Goal: Find specific page/section: Find specific page/section

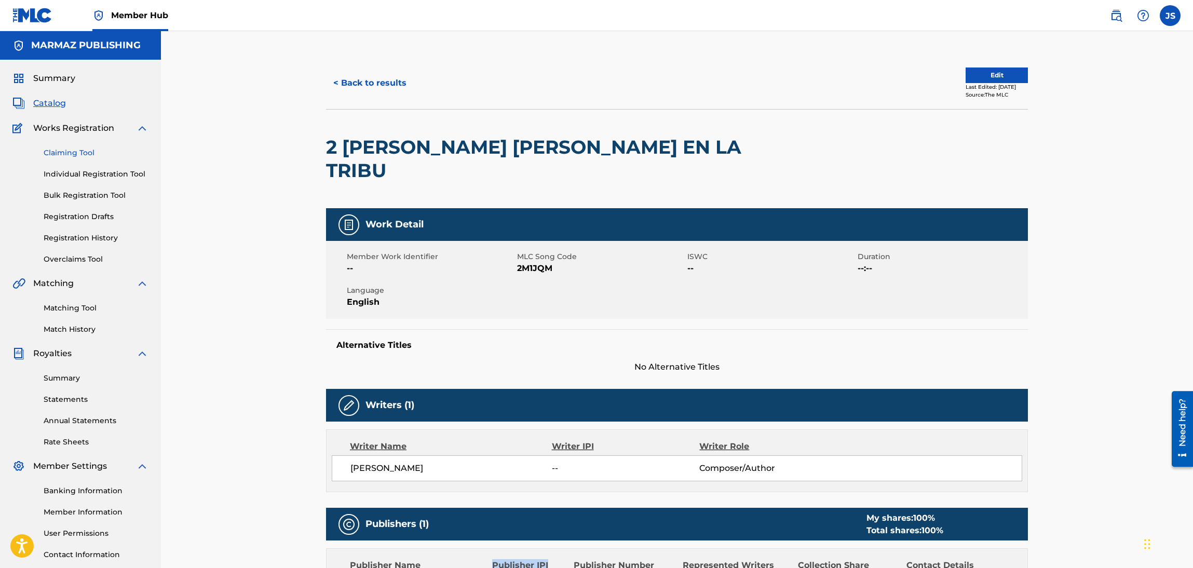
click at [86, 152] on link "Claiming Tool" at bounding box center [96, 152] width 105 height 11
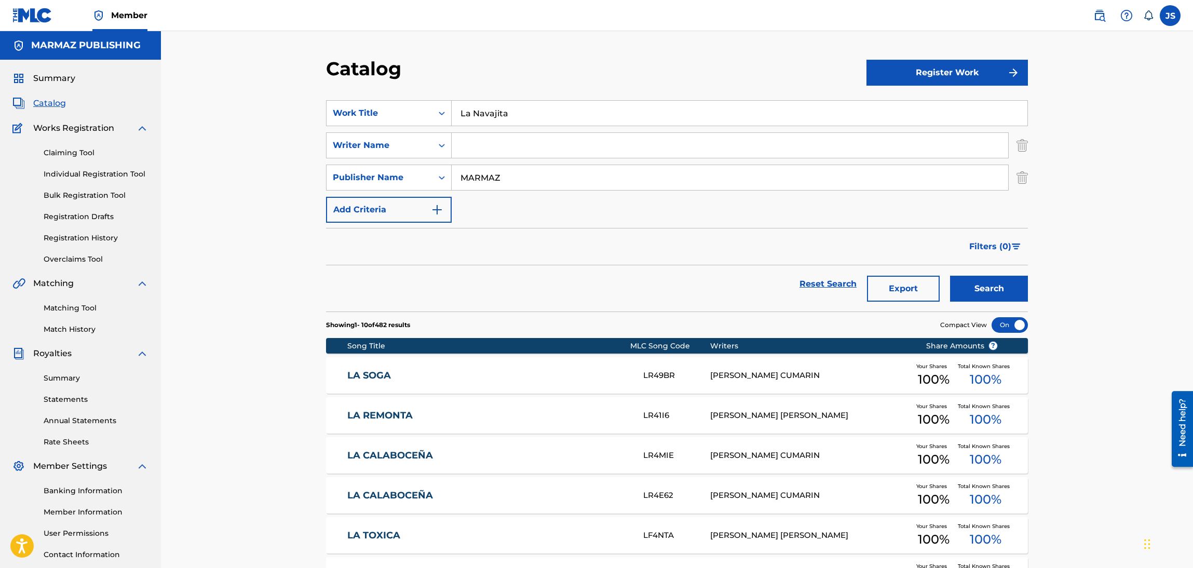
drag, startPoint x: 355, startPoint y: 374, endPoint x: 435, endPoint y: 222, distance: 171.9
click at [355, 374] on link "LA SOGA" at bounding box center [488, 376] width 282 height 12
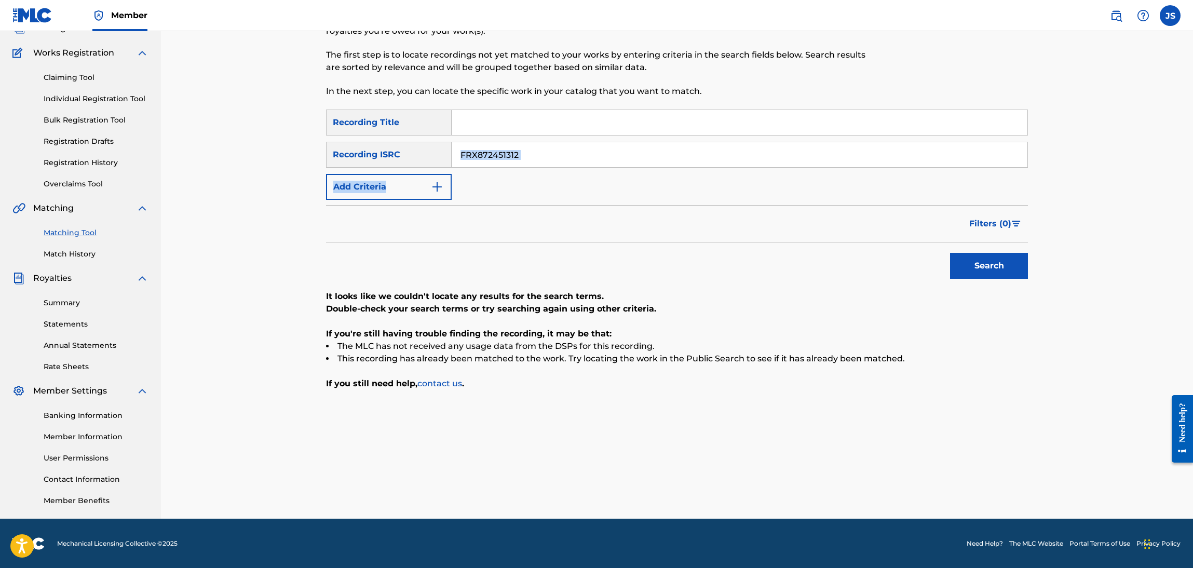
scroll to position [75, 0]
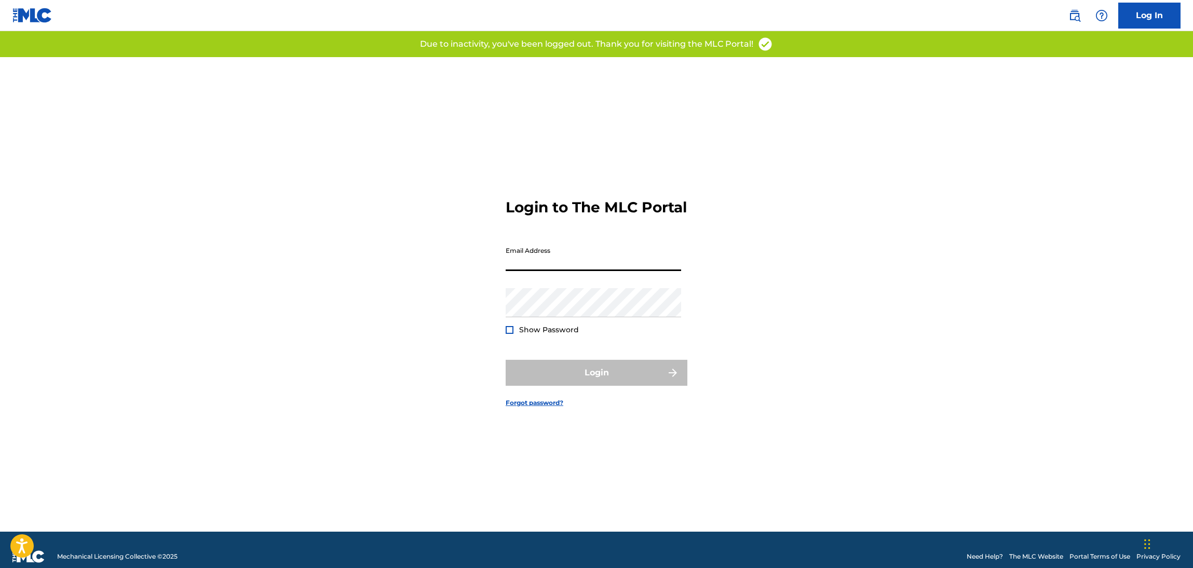
click at [553, 263] on input "Email Address" at bounding box center [594, 256] width 176 height 30
type input "[EMAIL_ADDRESS][DOMAIN_NAME]"
click at [634, 381] on div "Login" at bounding box center [597, 373] width 182 height 26
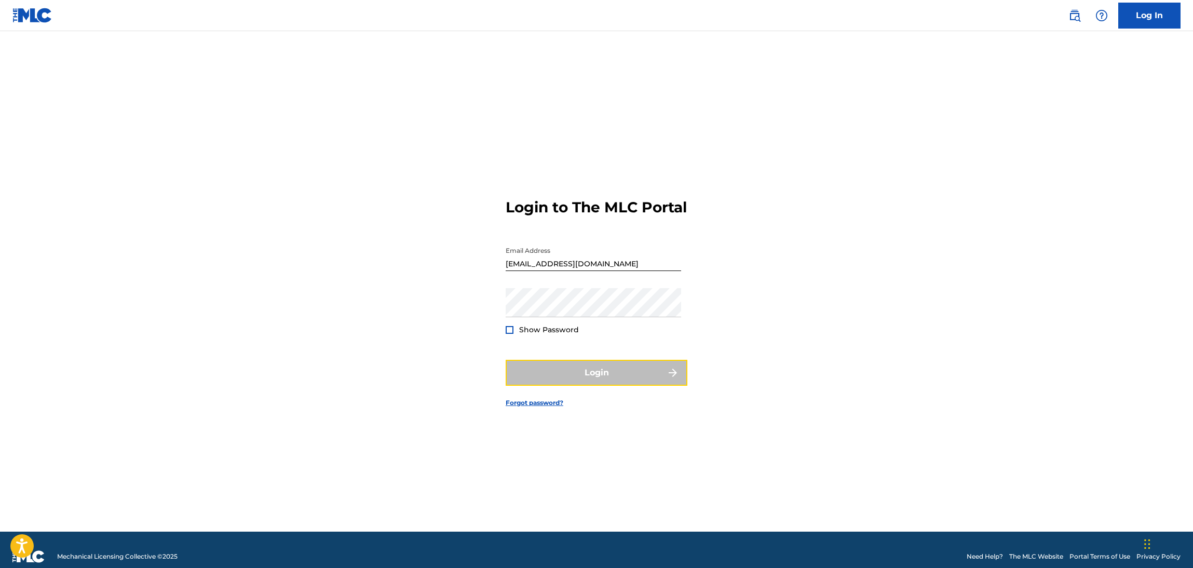
click at [634, 381] on button "Login" at bounding box center [597, 373] width 182 height 26
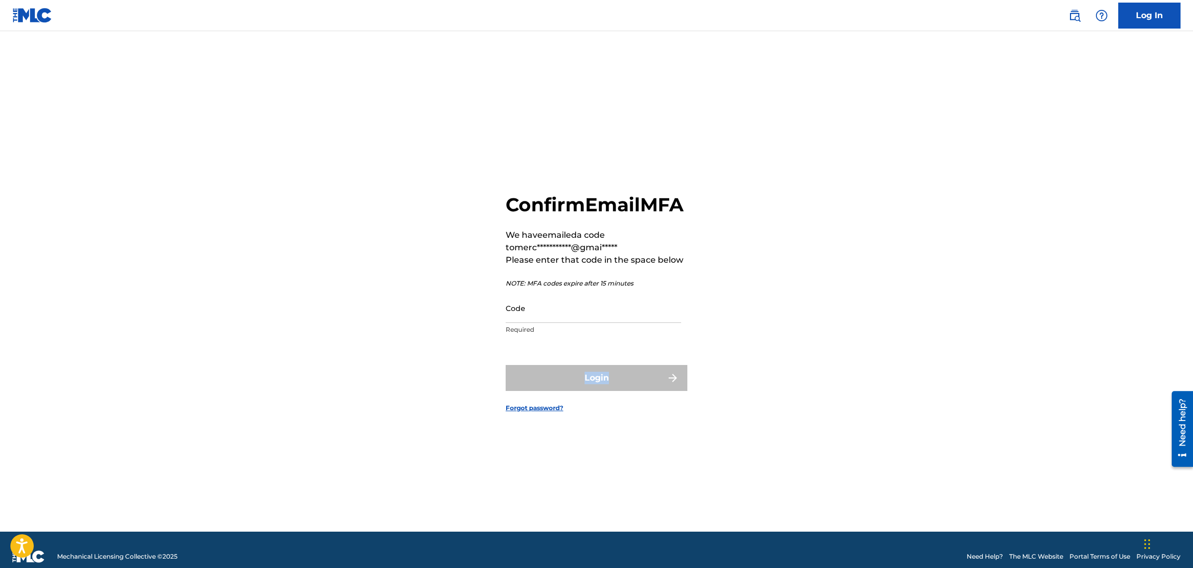
drag, startPoint x: 621, startPoint y: 324, endPoint x: 761, endPoint y: 313, distance: 140.6
click at [621, 323] on input "Code" at bounding box center [594, 308] width 176 height 30
paste input "819838"
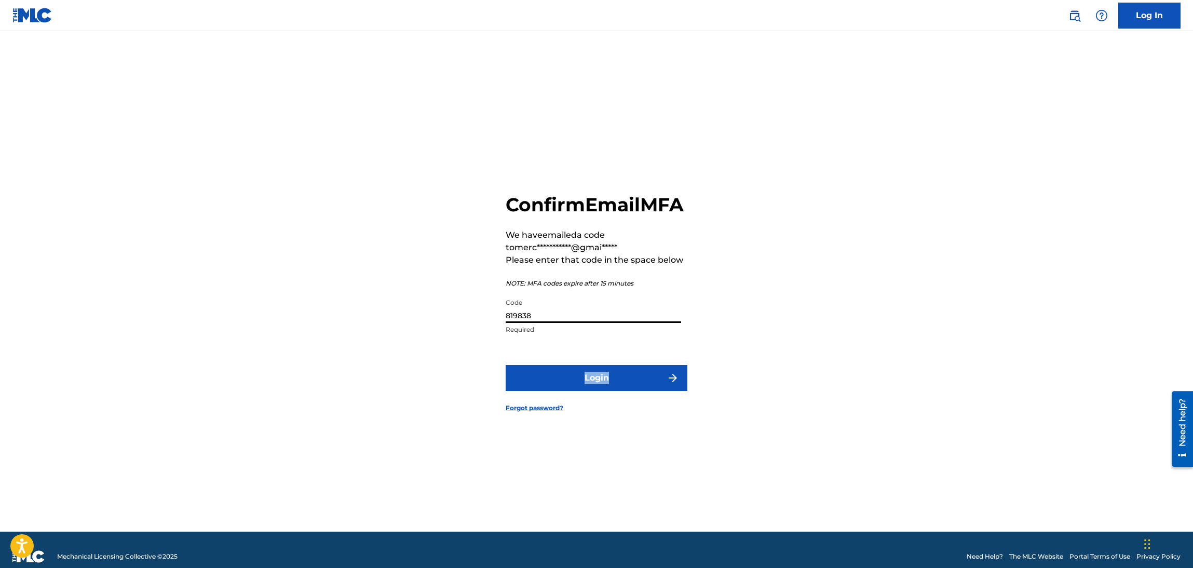
type input "819838"
click at [830, 308] on div "**********" at bounding box center [596, 294] width 727 height 475
click at [653, 384] on form "**********" at bounding box center [597, 294] width 182 height 475
click at [658, 387] on button "Login" at bounding box center [597, 378] width 182 height 26
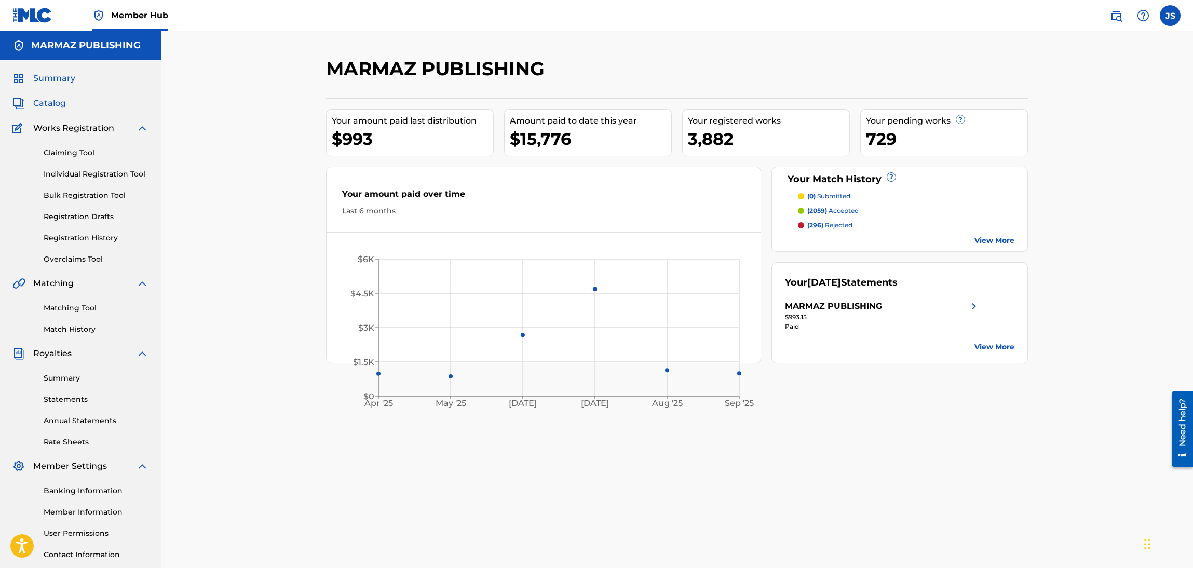
click at [56, 103] on span "Catalog" at bounding box center [49, 103] width 33 height 12
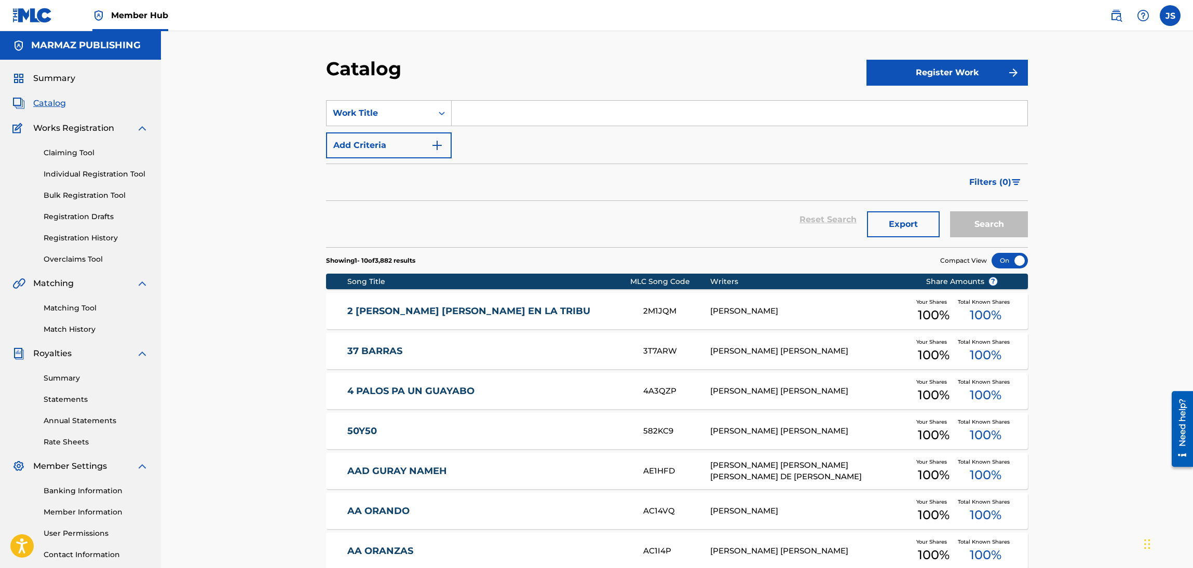
click at [466, 311] on link "2 DIAS DE MAYO EN LA TRIBU" at bounding box center [488, 311] width 282 height 12
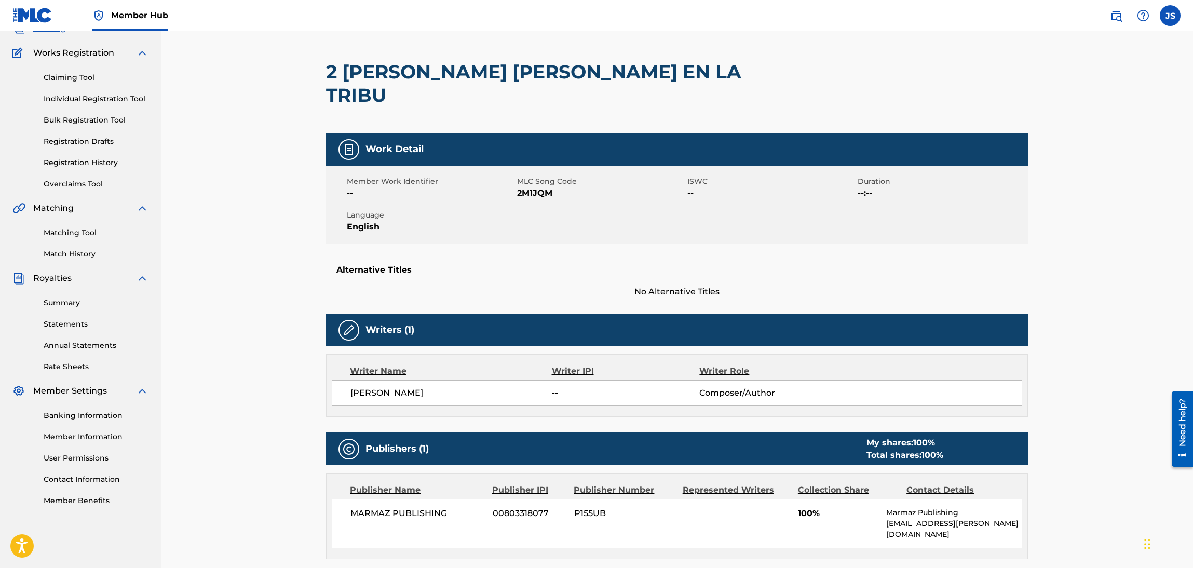
scroll to position [205, 0]
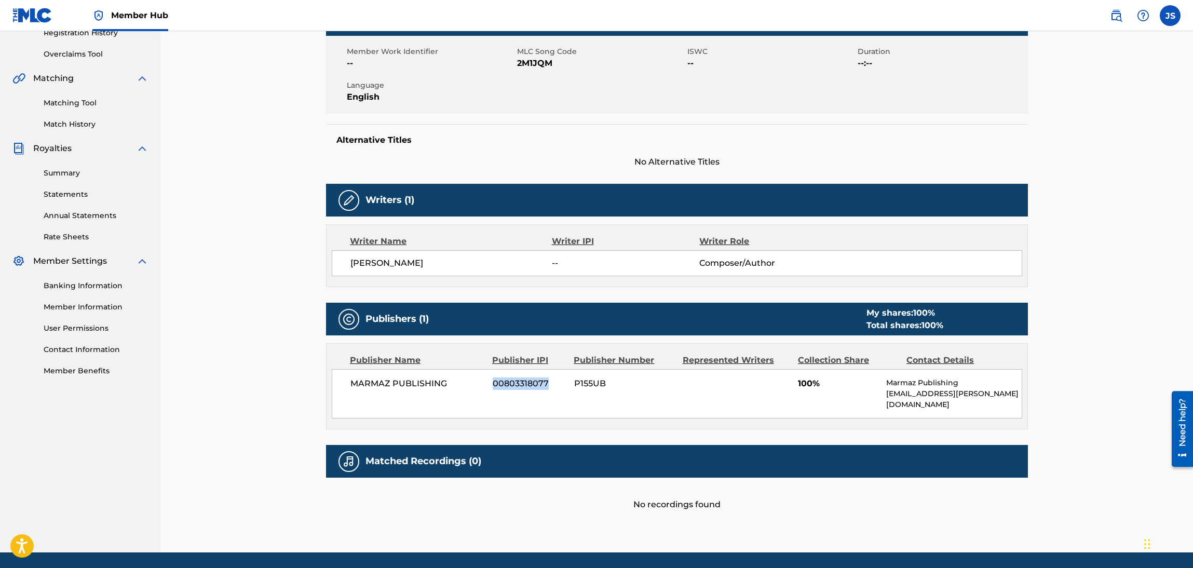
drag, startPoint x: 553, startPoint y: 362, endPoint x: 492, endPoint y: 363, distance: 60.8
click at [493, 378] on span "00803318077" at bounding box center [530, 384] width 74 height 12
copy span "00803318077"
